Goal: Task Accomplishment & Management: Manage account settings

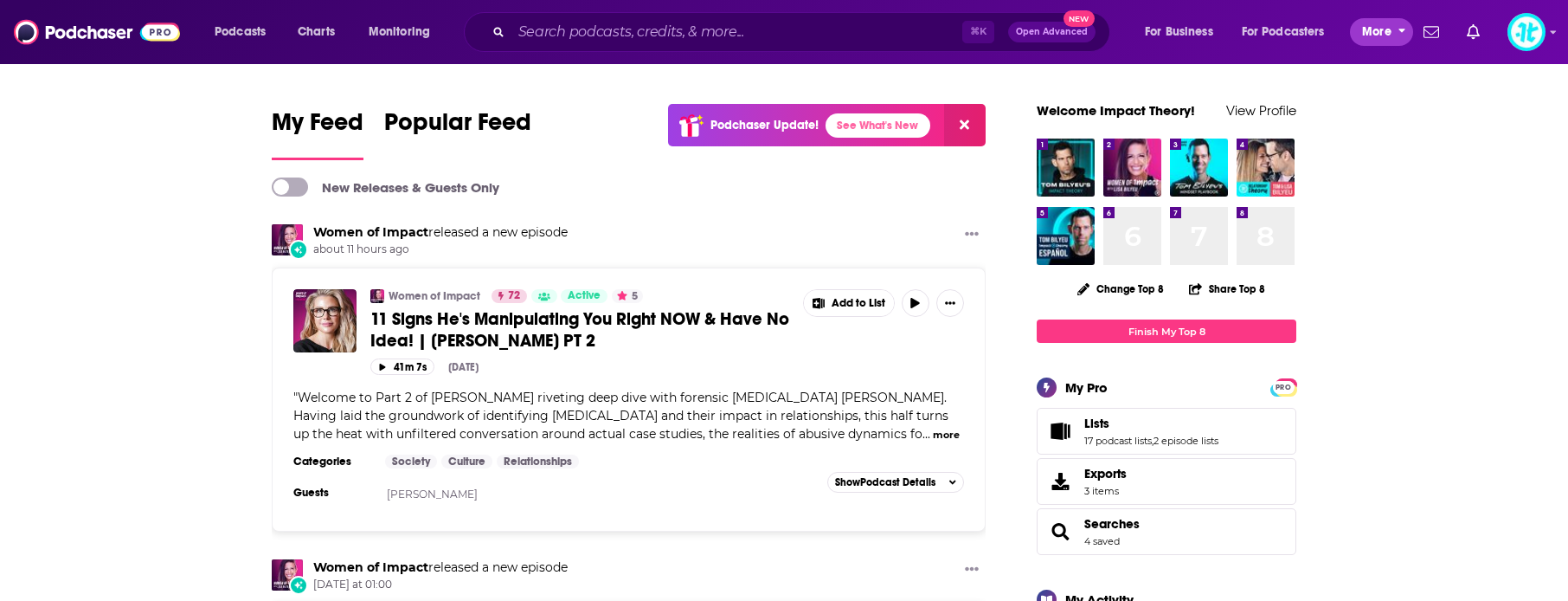
click at [1368, 26] on span "More" at bounding box center [1376, 32] width 29 height 25
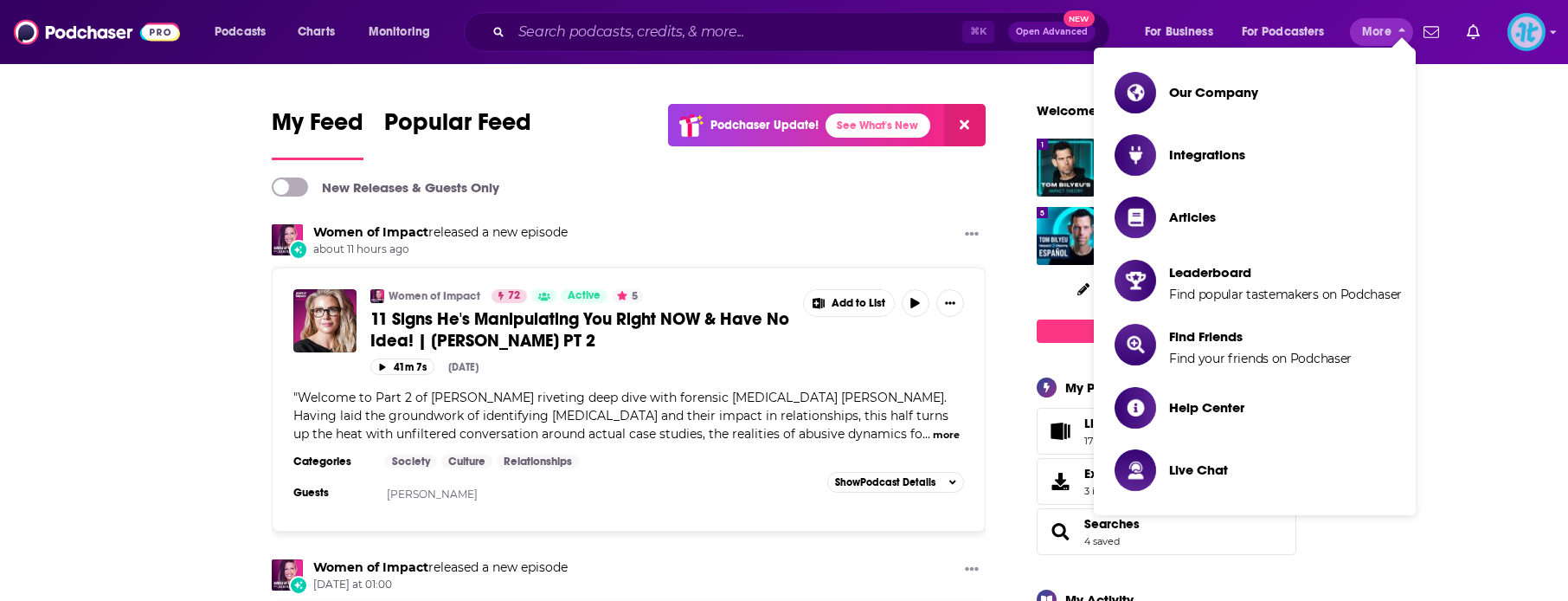
click at [1534, 36] on img "Logged in as ImpactTheory" at bounding box center [1526, 32] width 38 height 38
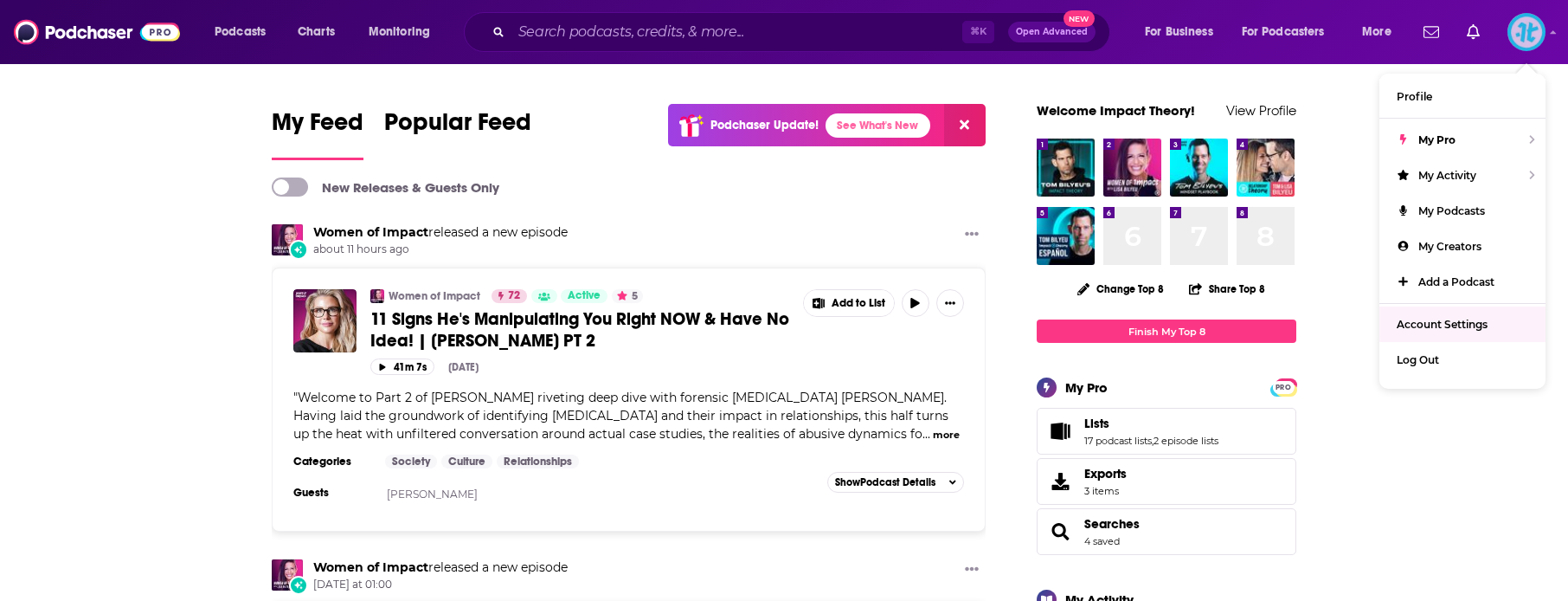
click at [1463, 323] on span "Account Settings" at bounding box center [1442, 325] width 91 height 13
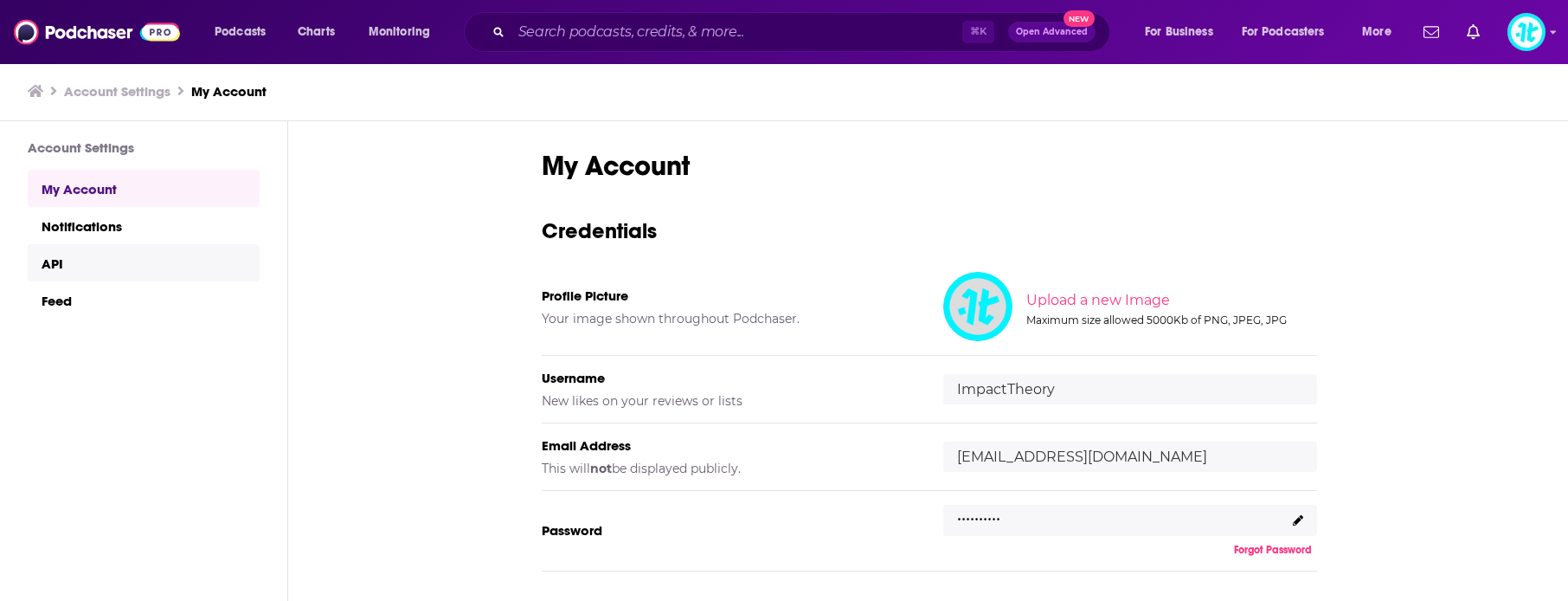
click at [89, 265] on link "API" at bounding box center [143, 262] width 232 height 37
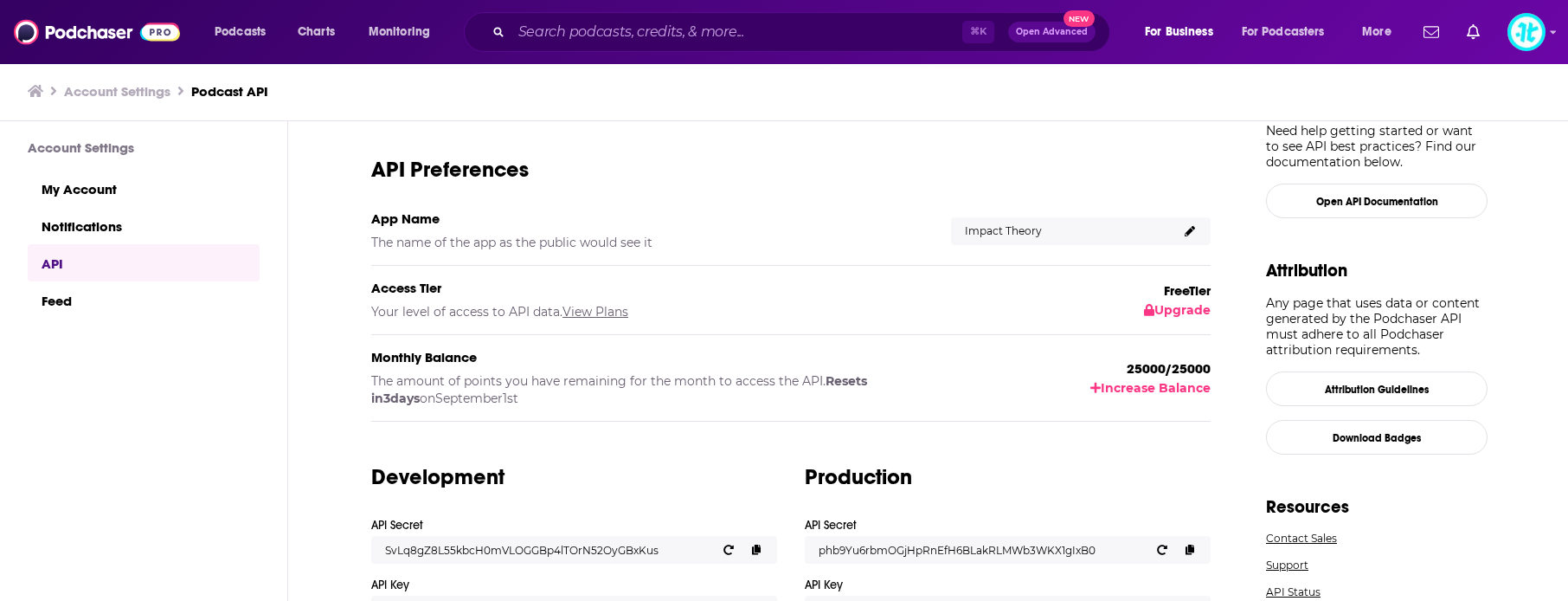
scroll to position [92, 0]
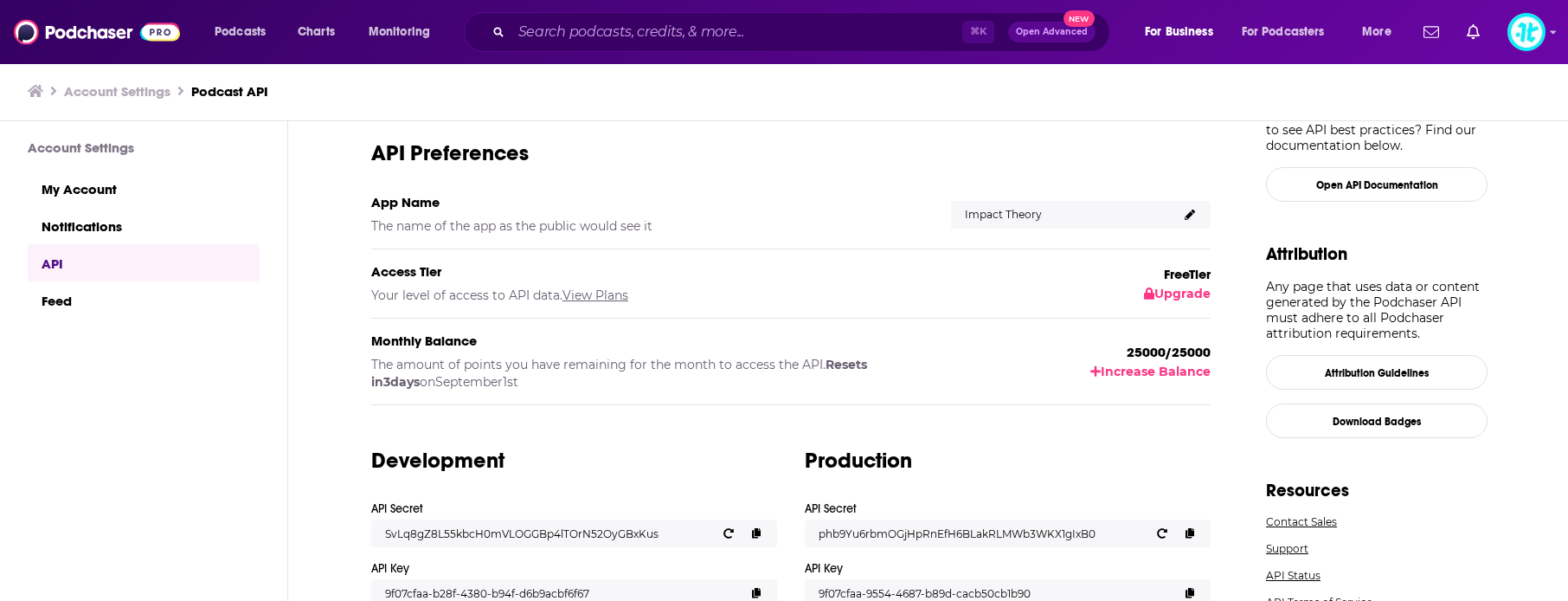
click at [587, 295] on link "View Plans" at bounding box center [594, 295] width 65 height 15
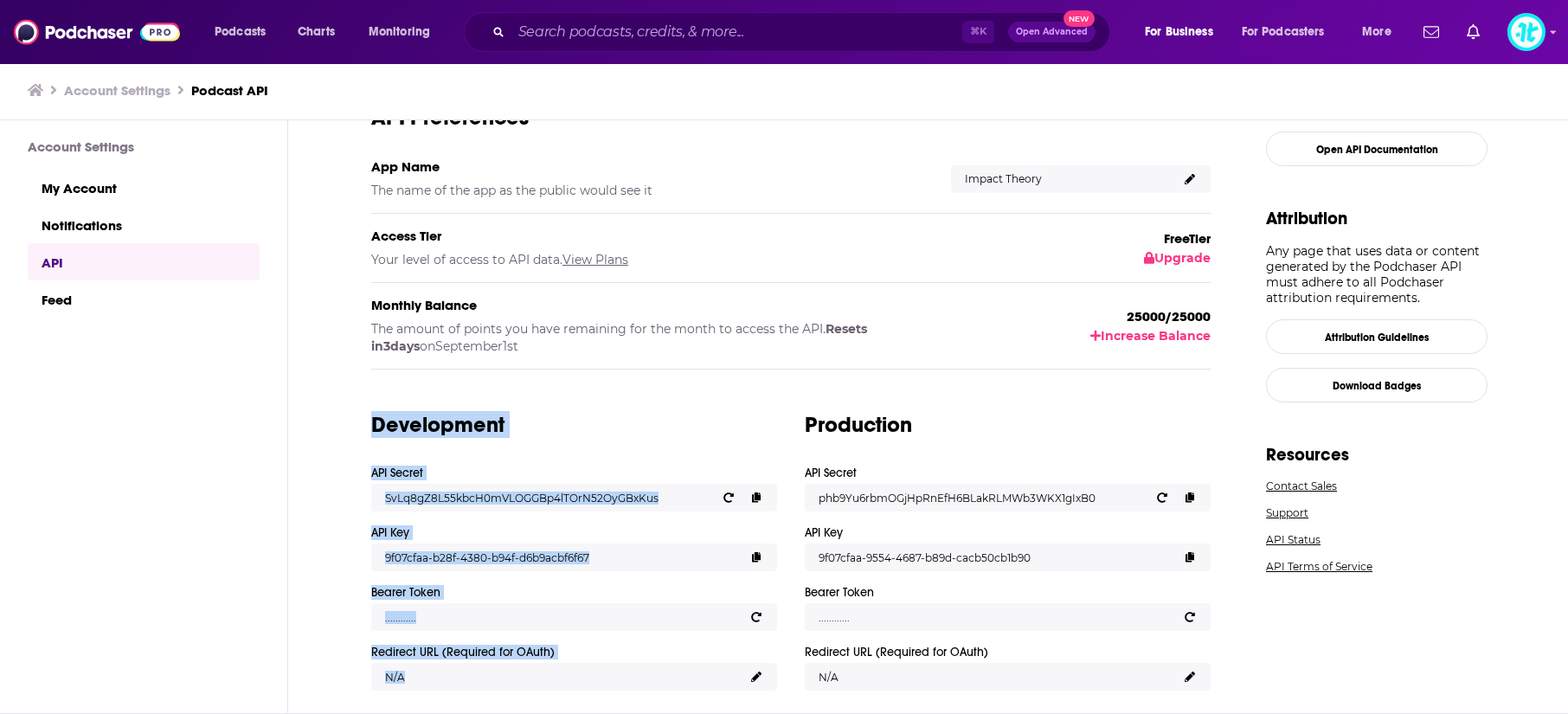
scroll to position [130, 0]
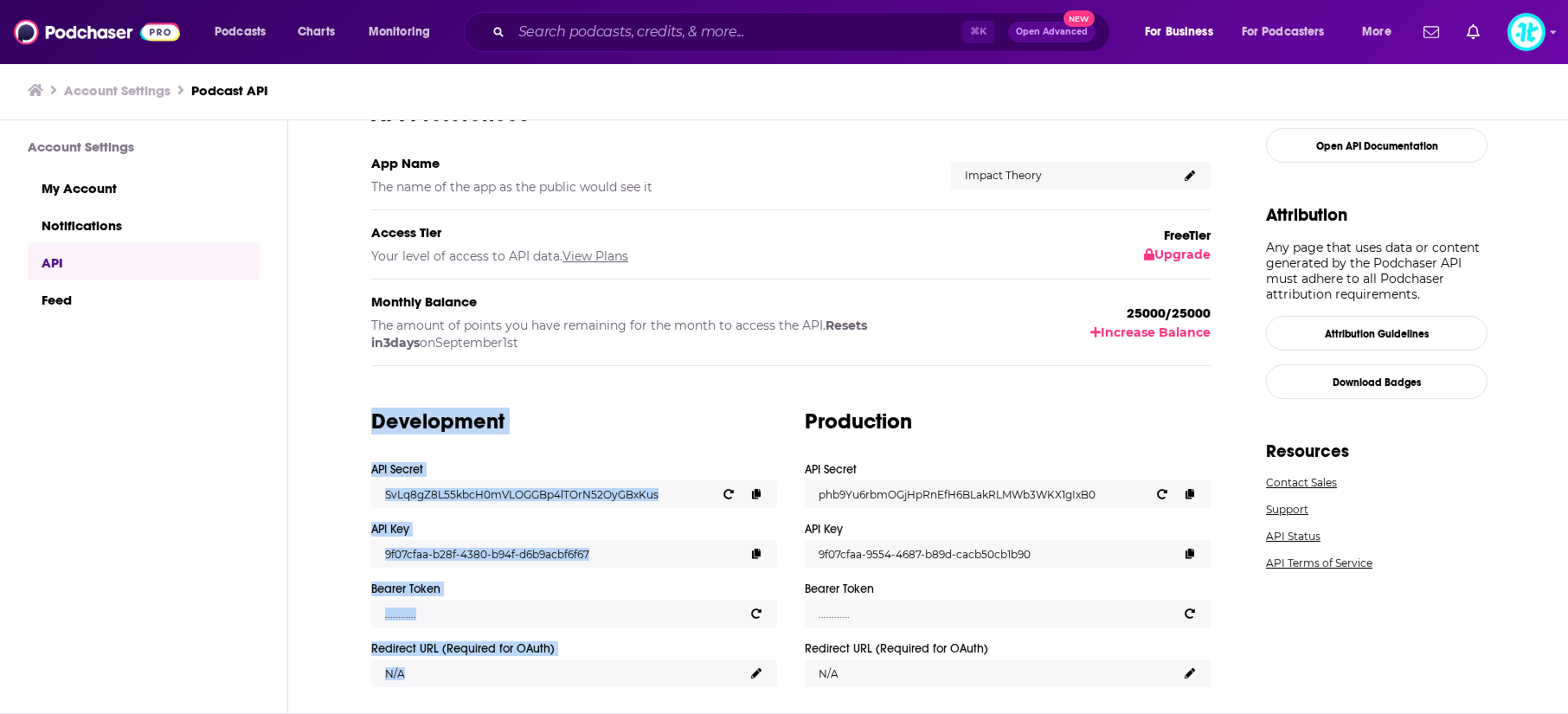
drag, startPoint x: 364, startPoint y: 418, endPoint x: 682, endPoint y: 714, distance: 434.4
click at [682, 714] on html "Podcasts Charts Monitoring ⌘ K Open Advanced New For Business For Podcasters Mo…" at bounding box center [784, 356] width 1568 height 714
copy div "Development API Secret SvLq8gZ8L55kbcH0mVLOGGBp4lTOrN52OyGBxKus API Key 9f07cfa…"
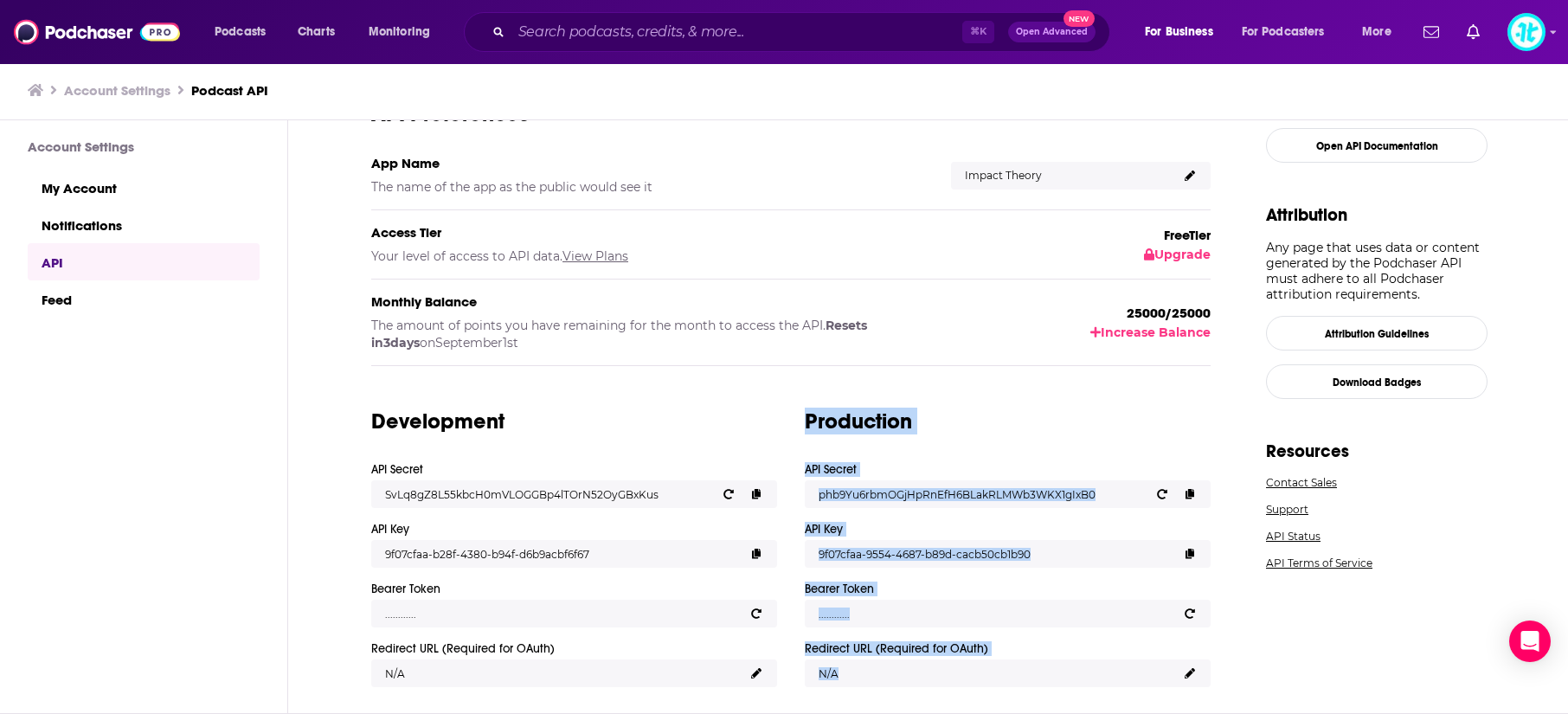
drag, startPoint x: 893, startPoint y: 419, endPoint x: 1087, endPoint y: 682, distance: 326.8
click at [1087, 682] on div "Development API Secret SvLq8gZ8L55kbcH0mVLOGGBp4lTOrN52OyGBxKus API Key 9f07cfa…" at bounding box center [790, 533] width 839 height 308
copy div "Production API Secret phb9Yu6rbmOGjHpRnEfH6BLakRLMWb3WKX1gIxB0 API Key 9f07cfaa…"
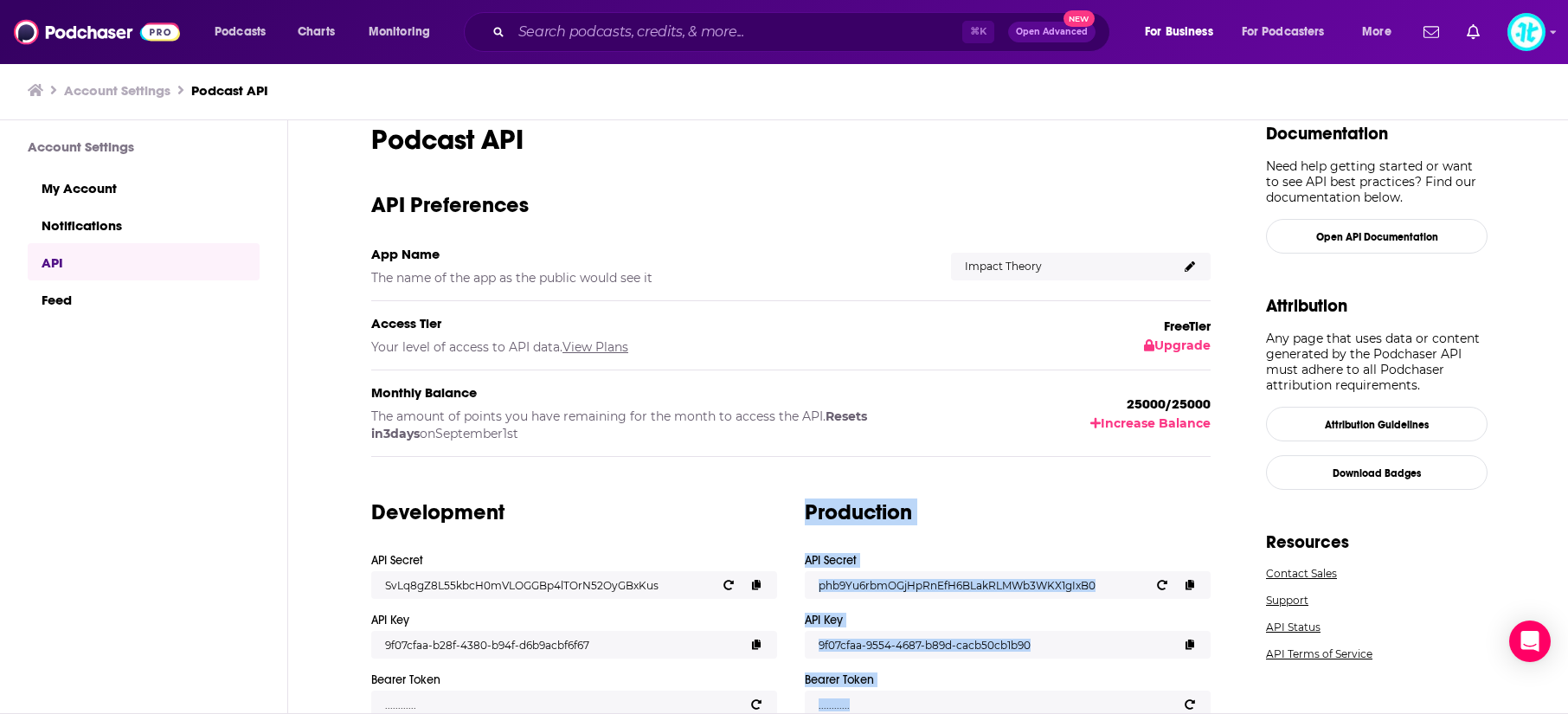
scroll to position [0, 0]
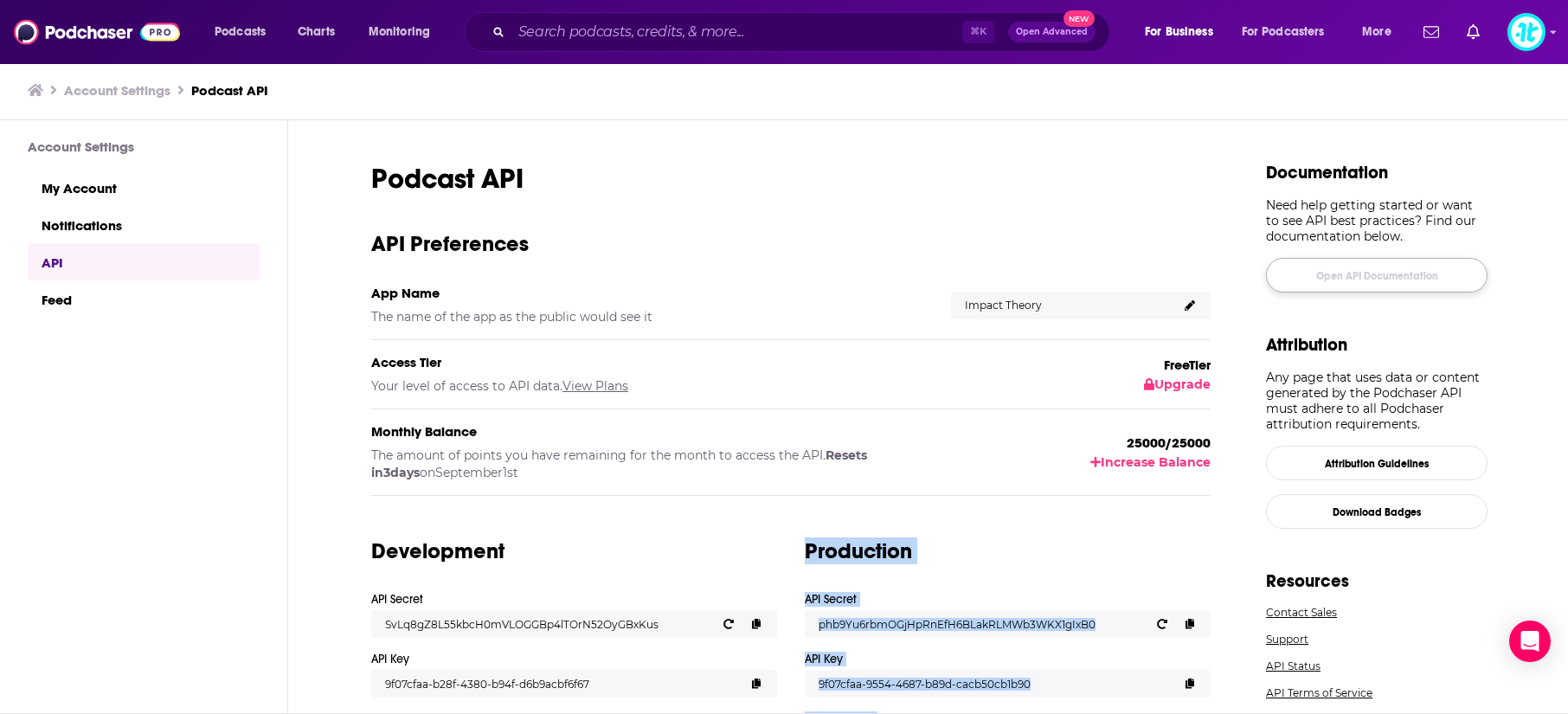
click at [1431, 277] on link "Open API Documentation" at bounding box center [1377, 276] width 221 height 35
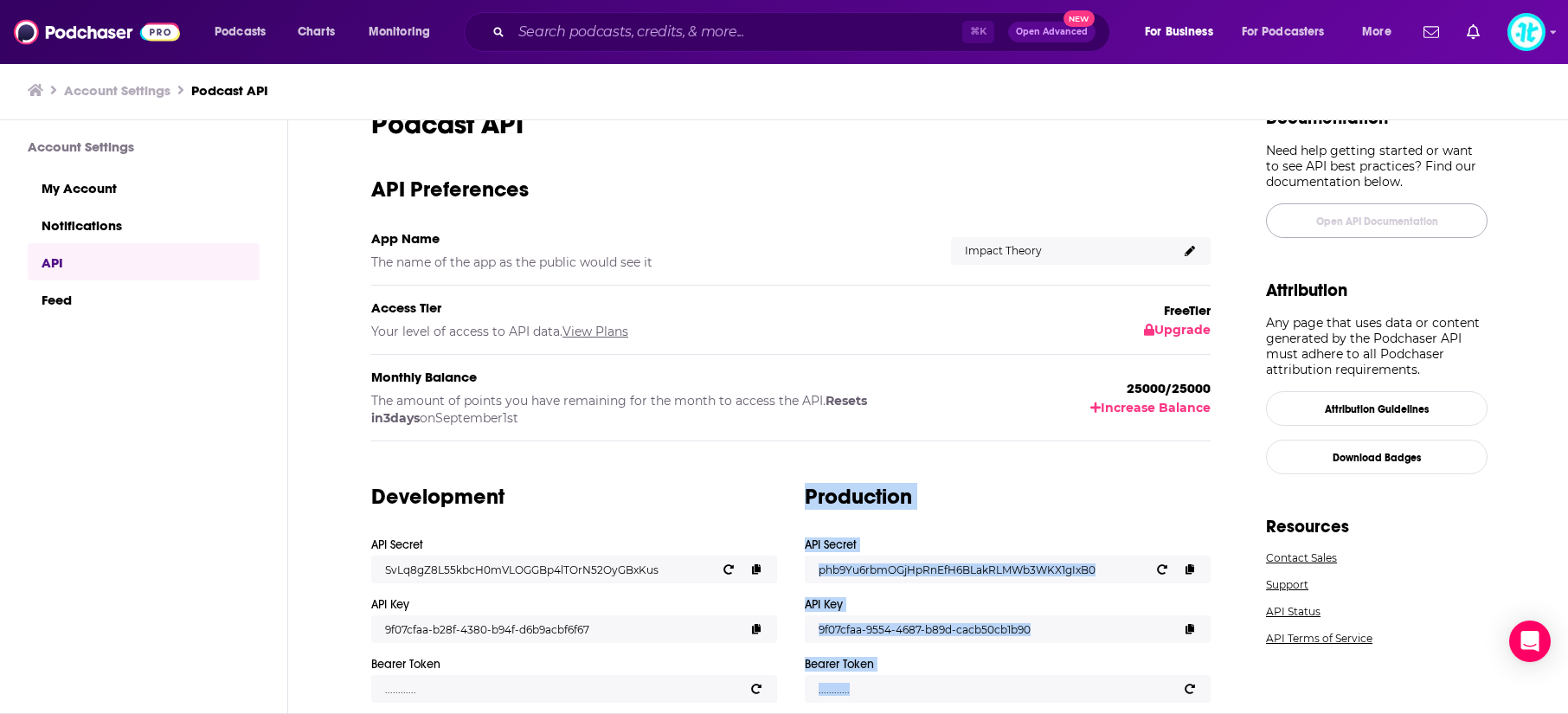
scroll to position [75, 0]
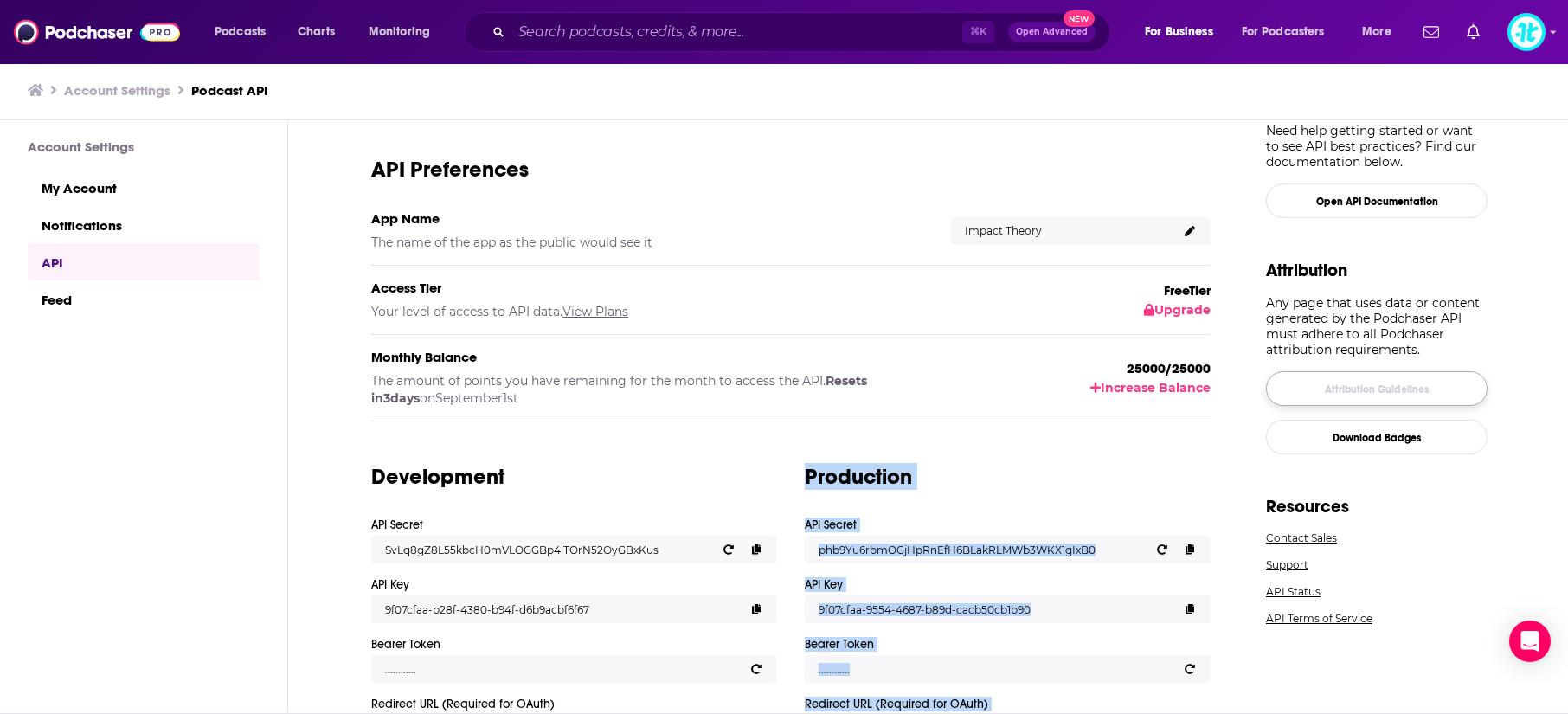
click at [1420, 394] on link "Attribution Guidelines" at bounding box center [1377, 388] width 221 height 35
